Goal: Task Accomplishment & Management: Use online tool/utility

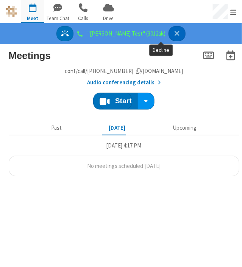
click at [168, 35] on button "Decline" at bounding box center [176, 34] width 17 height 16
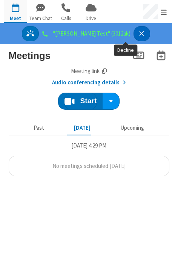
click at [138, 32] on icon "Decline" at bounding box center [142, 33] width 8 height 8
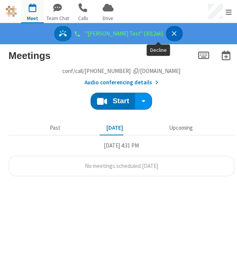
click at [171, 29] on icon "Decline" at bounding box center [175, 33] width 8 height 8
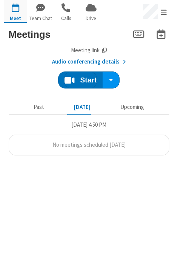
click at [123, 202] on section "Meetings Meeting link ucaas-tech.callbridge.rocks/conf/call/9652646 Audio confe…" at bounding box center [86, 145] width 172 height 244
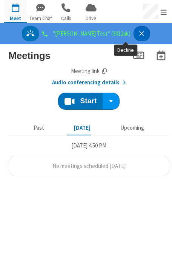
click at [138, 34] on icon "Decline" at bounding box center [142, 33] width 8 height 8
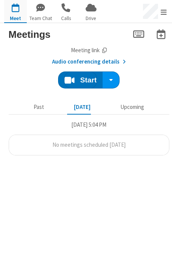
click at [115, 205] on section "Meetings Meeting link ucaas-tech.callbridge.rocks/conf/call/9652646 Audio confe…" at bounding box center [86, 145] width 172 height 244
